Goal: Task Accomplishment & Management: Use online tool/utility

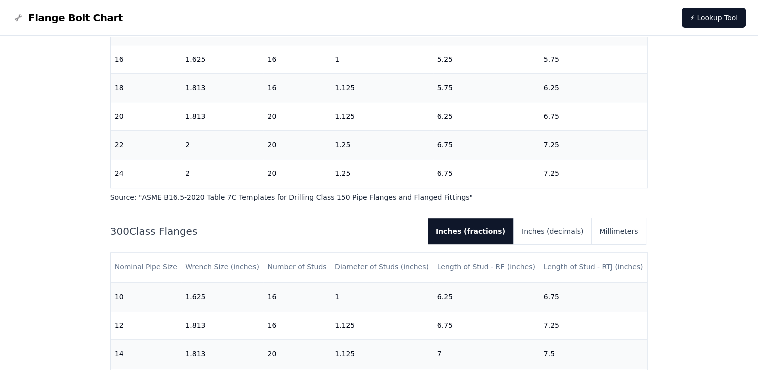
scroll to position [480, 0]
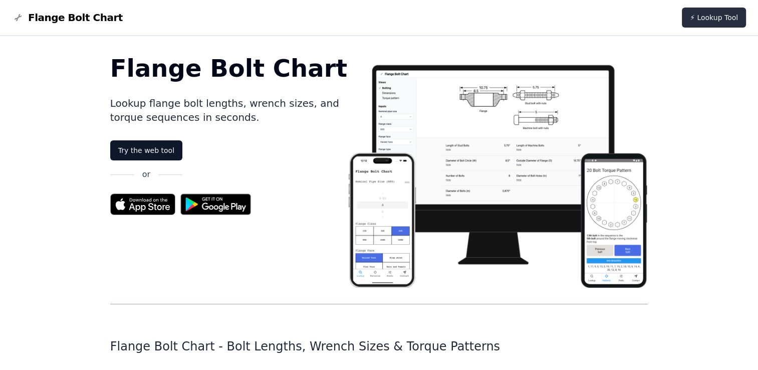
click at [707, 18] on link "⚡ Lookup Tool" at bounding box center [714, 18] width 64 height 20
